Goal: Task Accomplishment & Management: Manage account settings

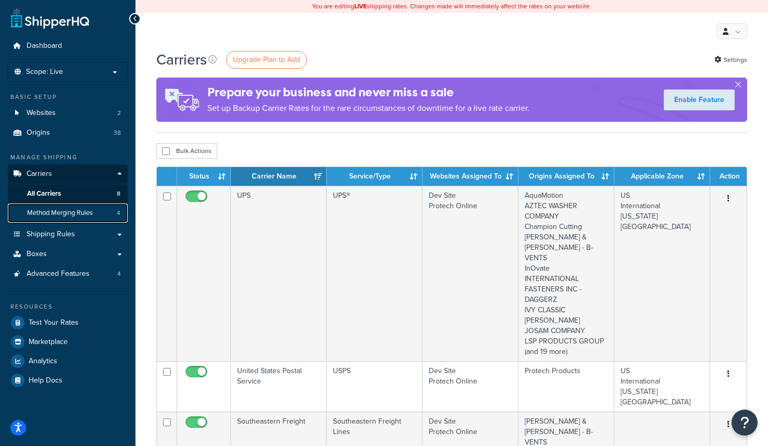
click at [71, 220] on link "Method Merging Rules 4" at bounding box center [68, 213] width 120 height 19
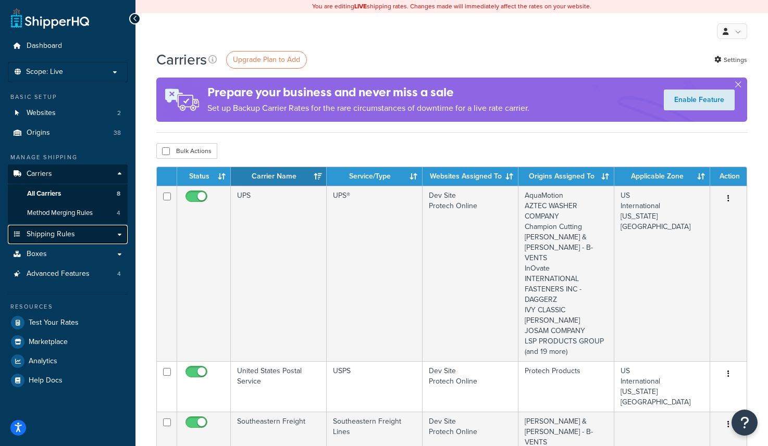
click at [65, 230] on span "Shipping Rules" at bounding box center [51, 234] width 48 height 9
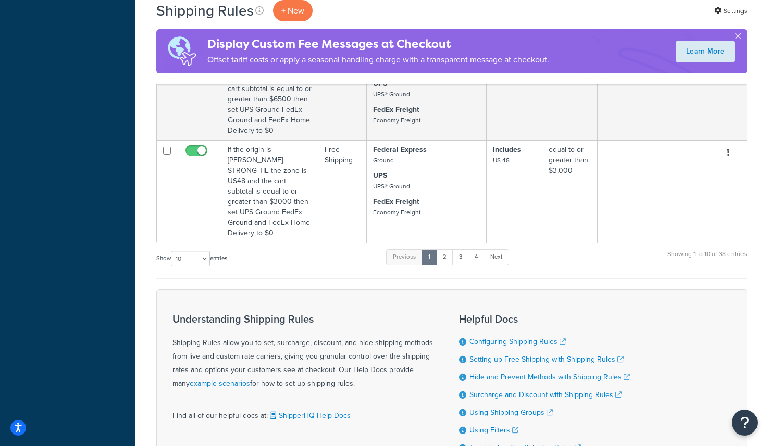
scroll to position [1021, 0]
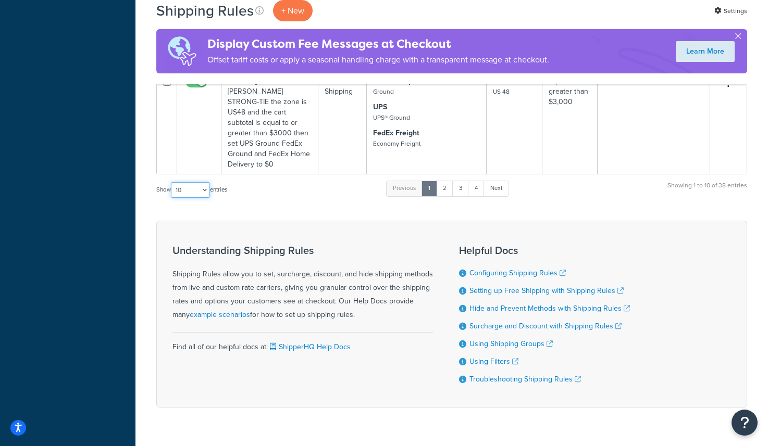
click at [189, 182] on select "10 15 25 50 100 1000" at bounding box center [190, 190] width 39 height 16
select select "50"
click at [172, 182] on select "10 15 25 50 100 1000" at bounding box center [190, 190] width 39 height 16
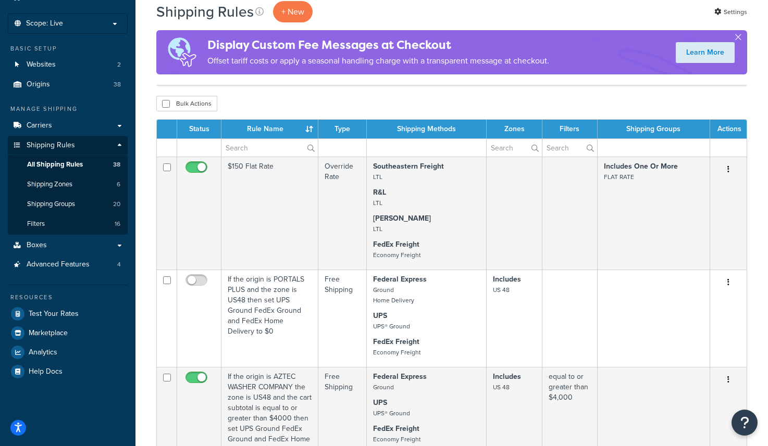
scroll to position [0, 0]
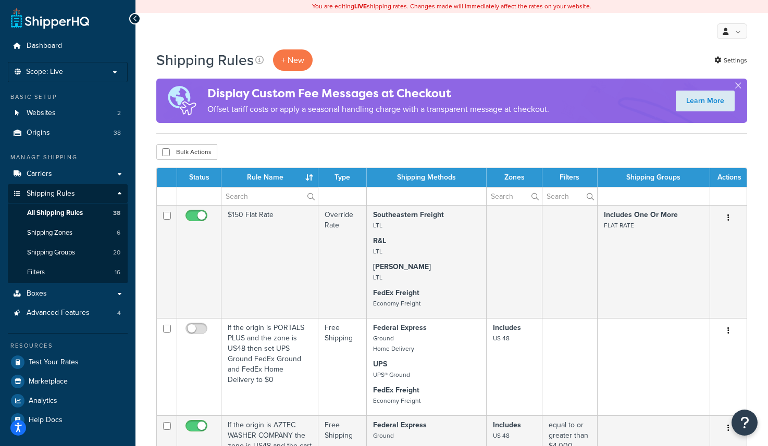
click at [350, 171] on th "Type" at bounding box center [342, 177] width 48 height 19
click at [343, 179] on th "Type" at bounding box center [342, 177] width 48 height 19
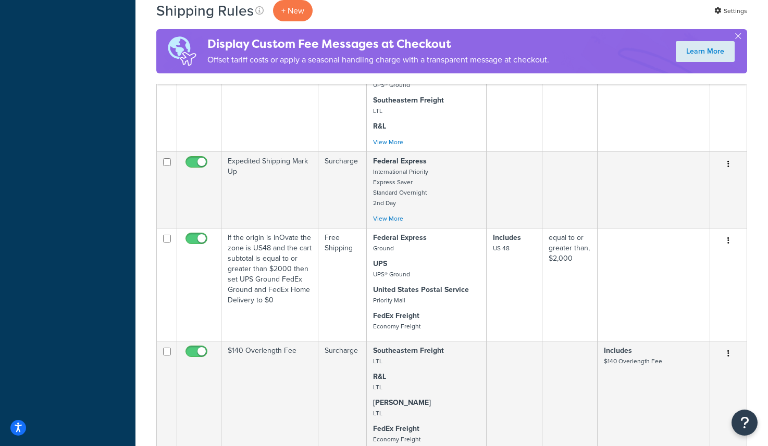
scroll to position [2670, 0]
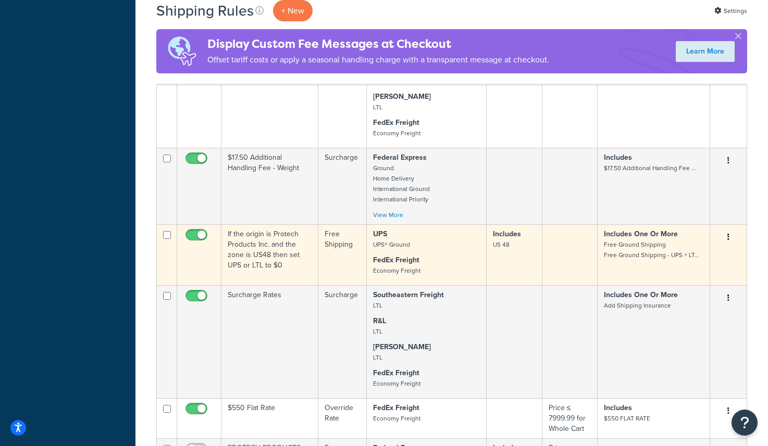
click at [729, 233] on icon "button" at bounding box center [728, 236] width 2 height 7
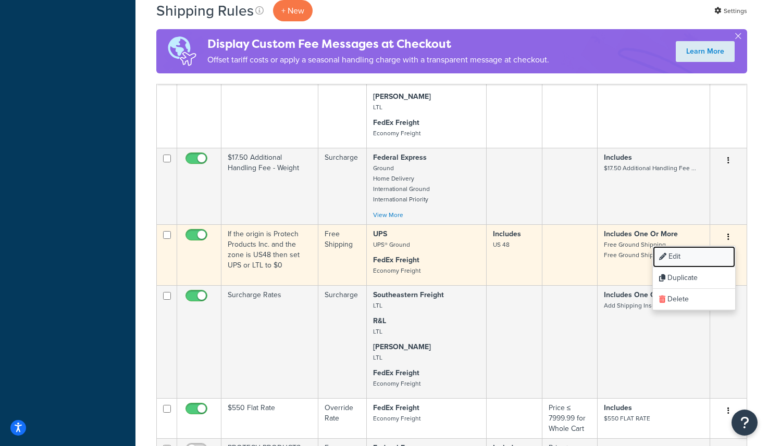
click at [711, 246] on link "Edit" at bounding box center [694, 256] width 82 height 21
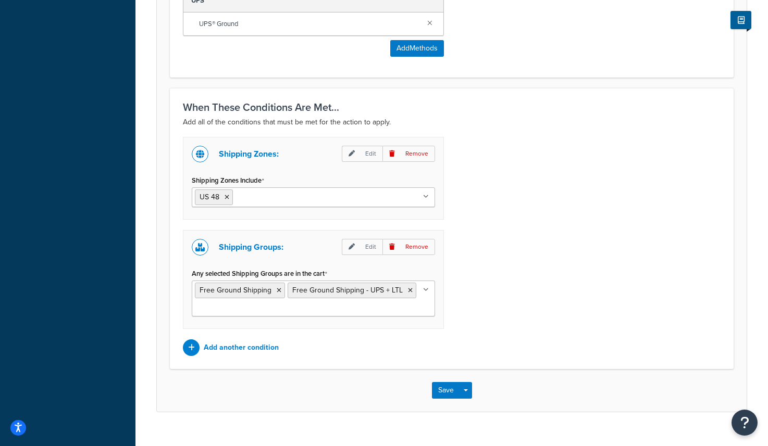
scroll to position [683, 0]
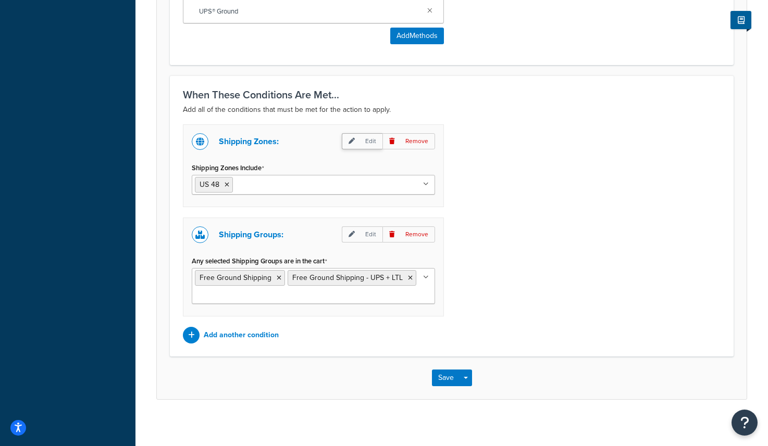
click at [364, 141] on p "Edit" at bounding box center [362, 141] width 41 height 16
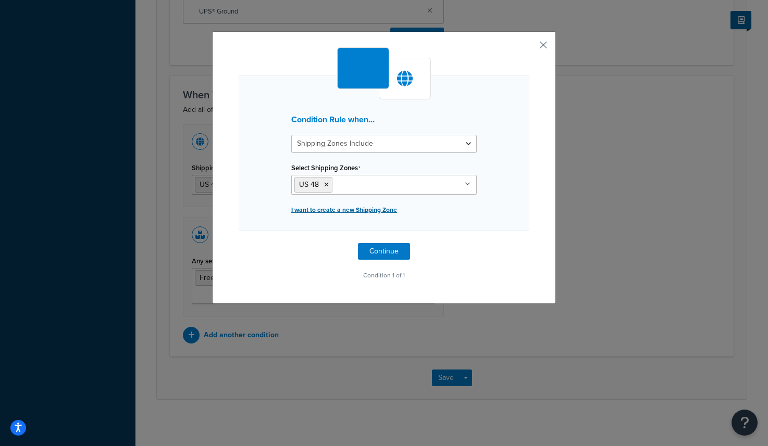
click at [355, 212] on p "I want to create a new Shipping Zone" at bounding box center [383, 210] width 185 height 15
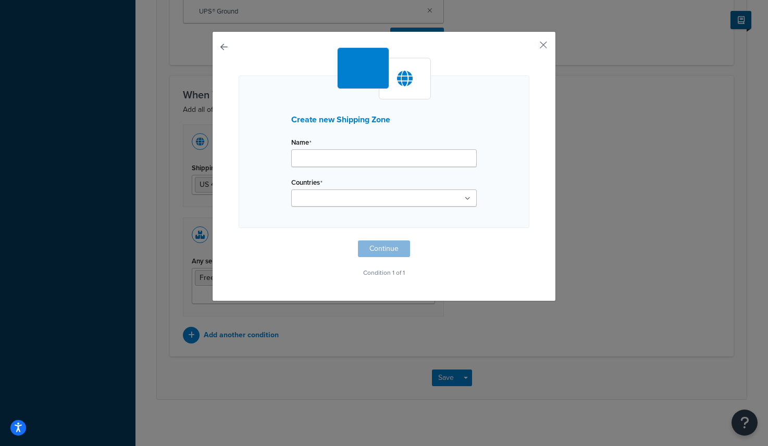
click at [357, 197] on input "Countries" at bounding box center [340, 198] width 92 height 11
click at [280, 189] on div "Create new Shipping Zone Name Countries United States United Kingdom Afghanista…" at bounding box center [384, 152] width 291 height 153
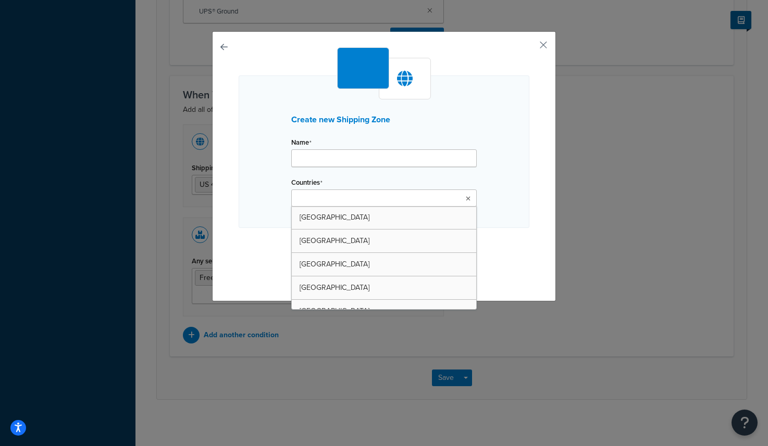
click at [307, 190] on ul at bounding box center [383, 198] width 185 height 17
type input "i"
type input "unit"
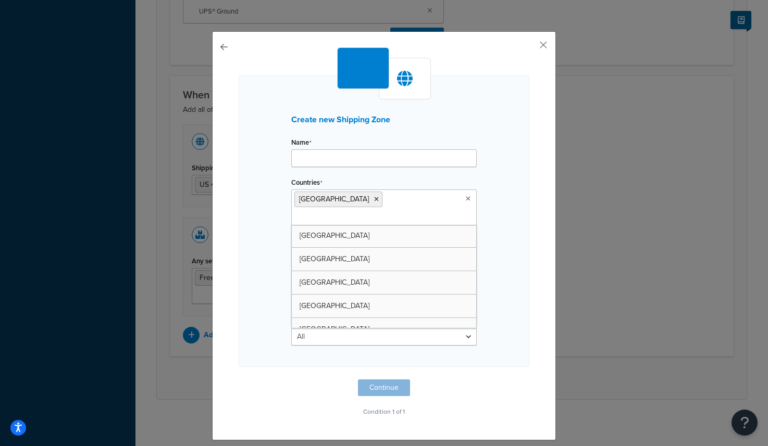
scroll to position [536, 0]
click at [237, 207] on div "Create new Shipping Zone Name Countries United States United Kingdom Afghanista…" at bounding box center [384, 235] width 344 height 409
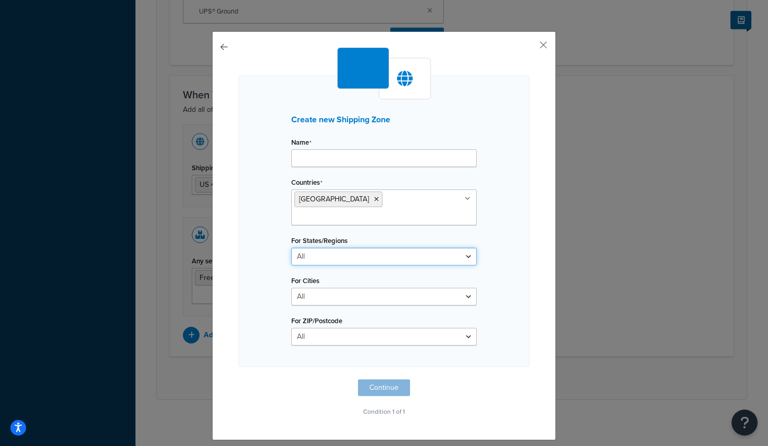
click at [353, 248] on select "All Including Excluding" at bounding box center [383, 257] width 185 height 18
select select "excluding"
click at [291, 248] on select "All Including Excluding" at bounding box center [383, 257] width 185 height 18
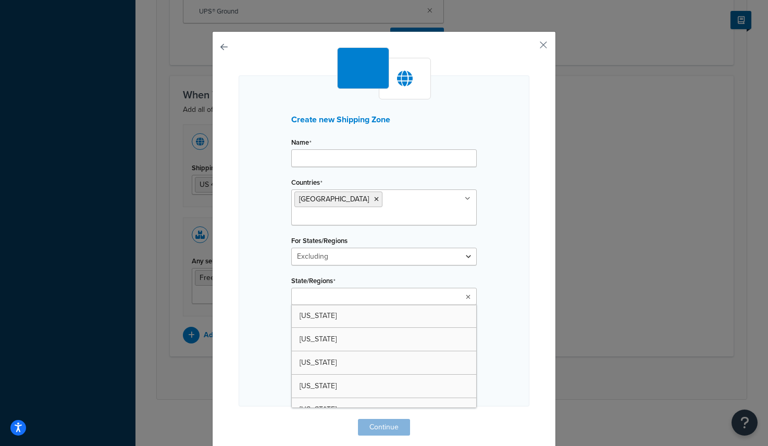
click at [337, 292] on input "State/Regions" at bounding box center [340, 297] width 92 height 11
click at [461, 305] on span "No results found" at bounding box center [384, 316] width 184 height 23
click at [331, 292] on input "als" at bounding box center [340, 297] width 92 height 11
type input "ala"
type input "haw"
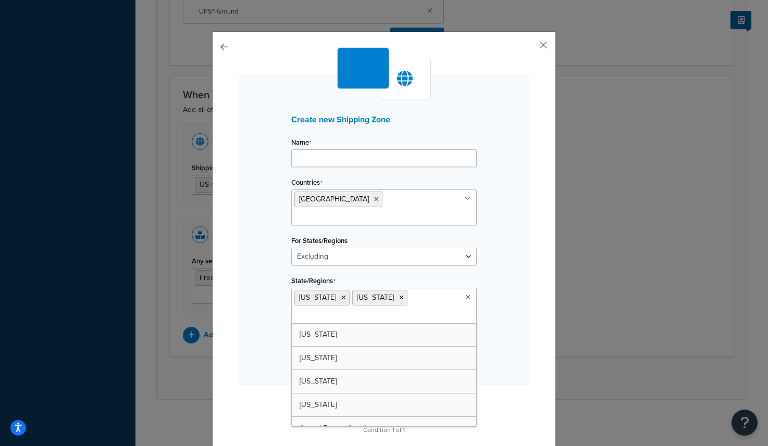
click at [273, 281] on div "Create new Shipping Zone Name Countries United States United Kingdom Afghanista…" at bounding box center [384, 231] width 291 height 310
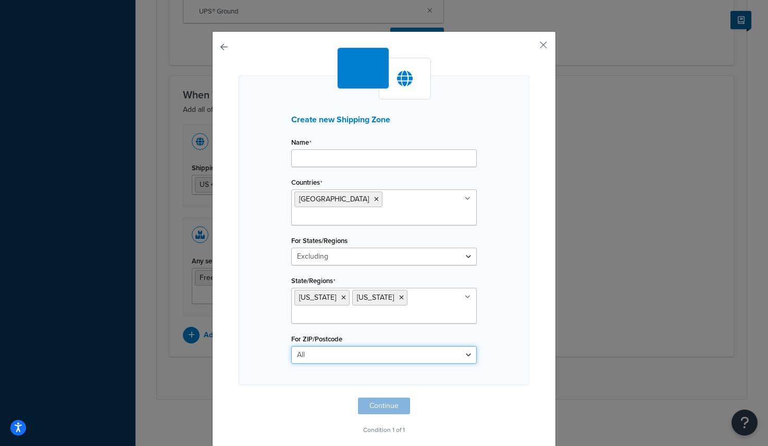
click at [336, 346] on select "All Including Excluding" at bounding box center [383, 355] width 185 height 18
click at [529, 47] on button "button" at bounding box center [528, 48] width 3 height 3
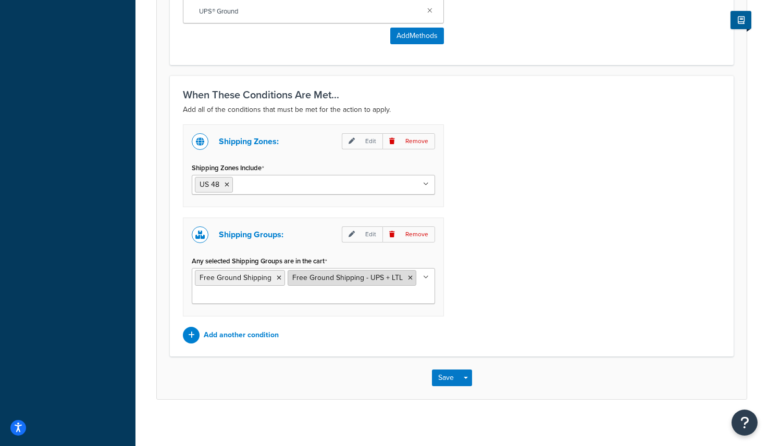
click at [407, 282] on li "Free Ground Shipping - UPS + LTL" at bounding box center [351, 278] width 129 height 16
click at [279, 278] on icon at bounding box center [279, 278] width 5 height 6
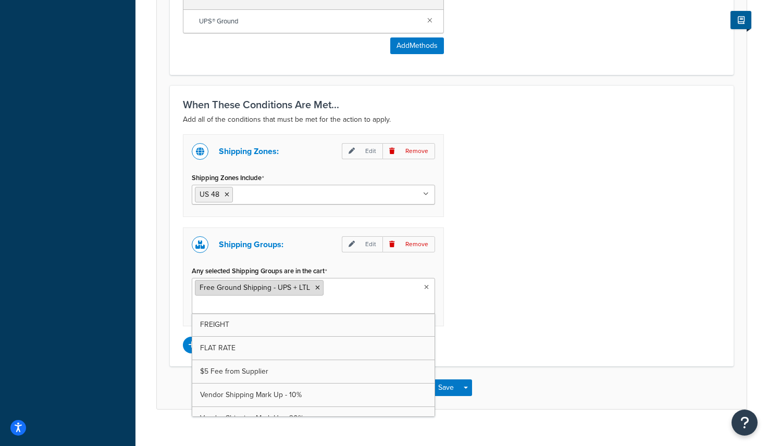
click at [315, 292] on li "Free Ground Shipping - UPS + LTL" at bounding box center [259, 288] width 129 height 16
click at [315, 285] on icon at bounding box center [317, 288] width 5 height 6
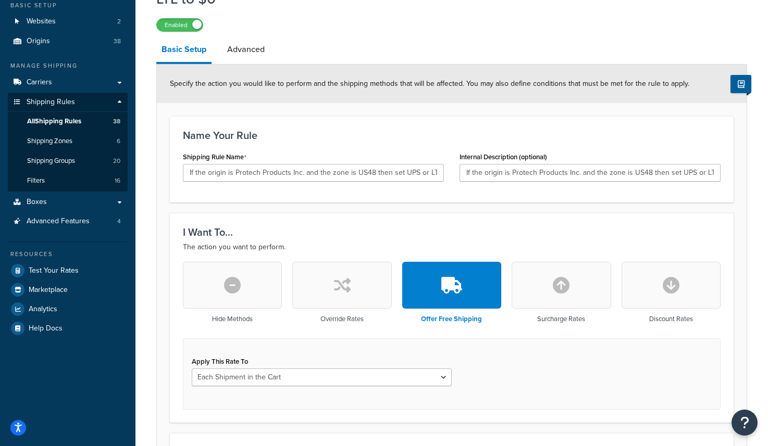
scroll to position [0, 0]
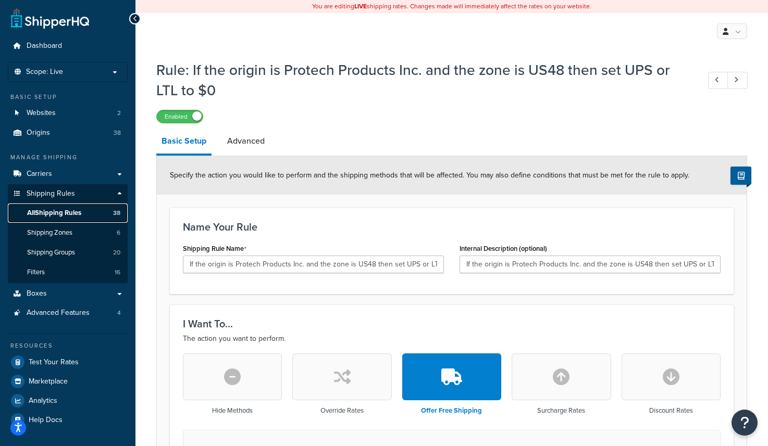
click at [54, 210] on span "All Shipping Rules" at bounding box center [54, 213] width 54 height 9
click at [65, 236] on span "Shipping Zones" at bounding box center [49, 233] width 45 height 9
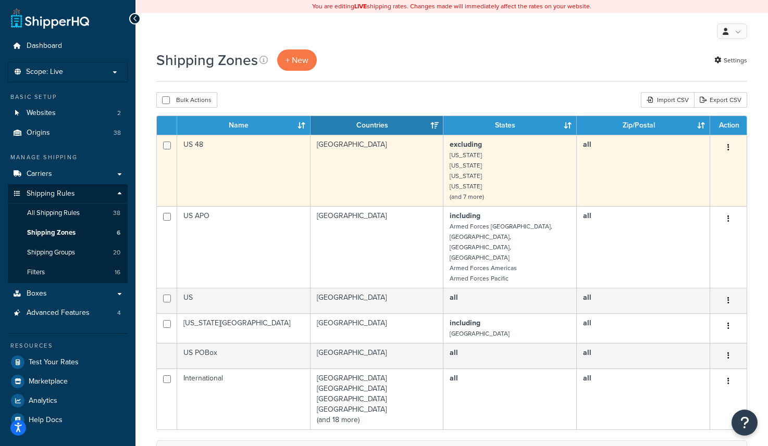
click at [482, 203] on td "excluding Alaska Hawaii American Samoa Guam (and 7 more)" at bounding box center [509, 170] width 133 height 71
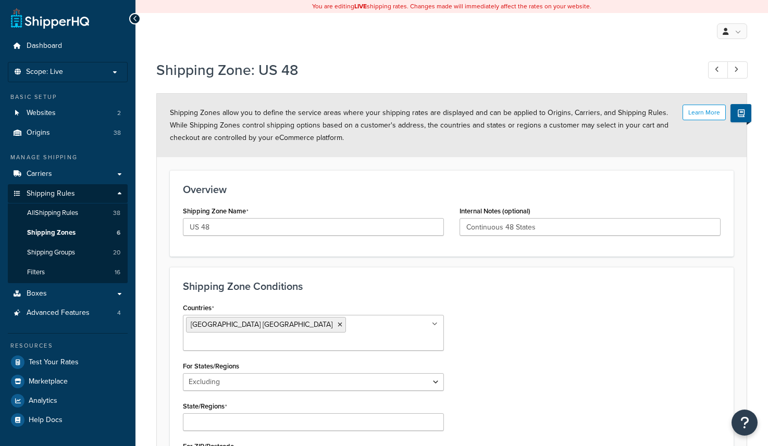
select select "excluding"
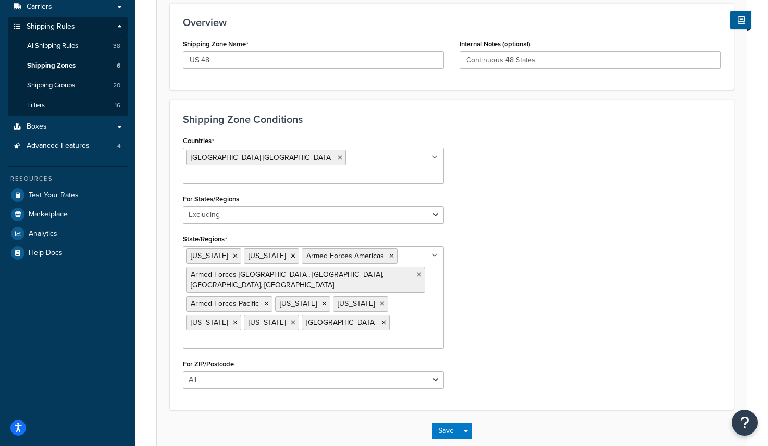
scroll to position [166, 0]
click at [527, 198] on div "Countries [GEOGRAPHIC_DATA] [GEOGRAPHIC_DATA] All Countries ALL [GEOGRAPHIC_DAT…" at bounding box center [451, 266] width 553 height 264
